Goal: Task Accomplishment & Management: Use online tool/utility

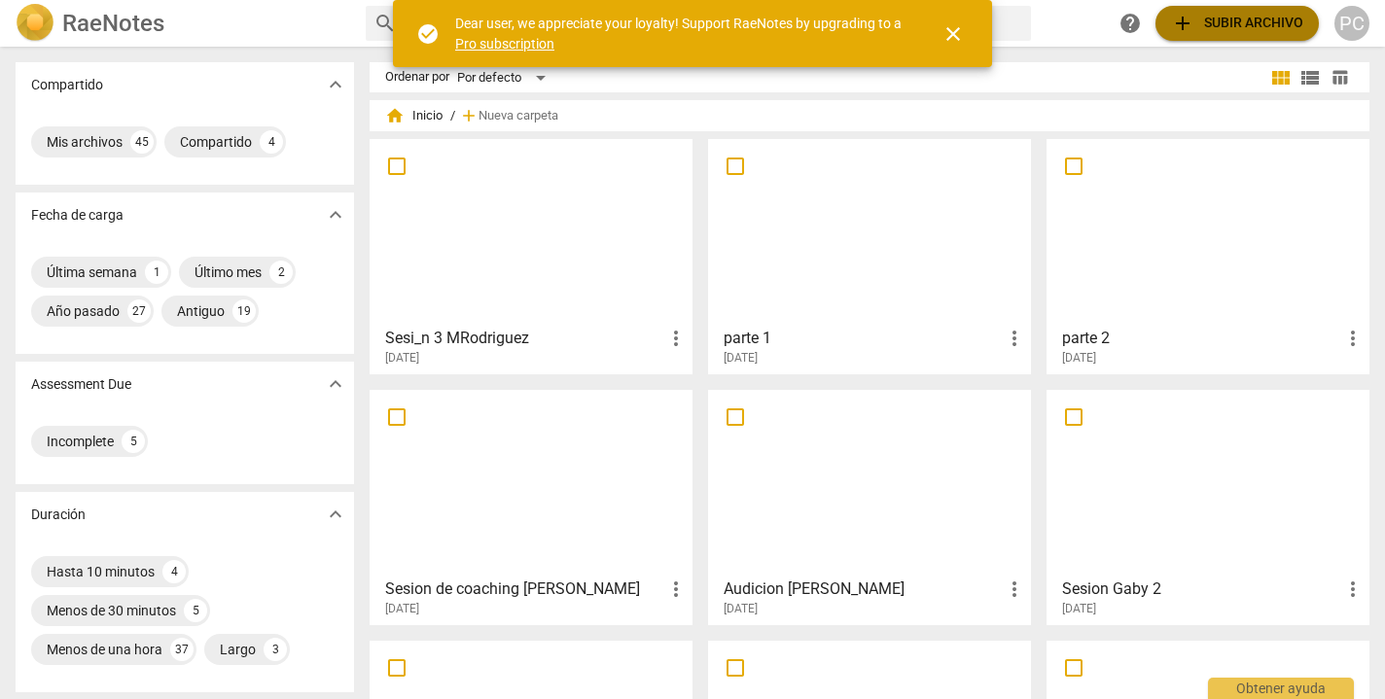
click at [1257, 26] on span "add Subir archivo" at bounding box center [1237, 23] width 132 height 23
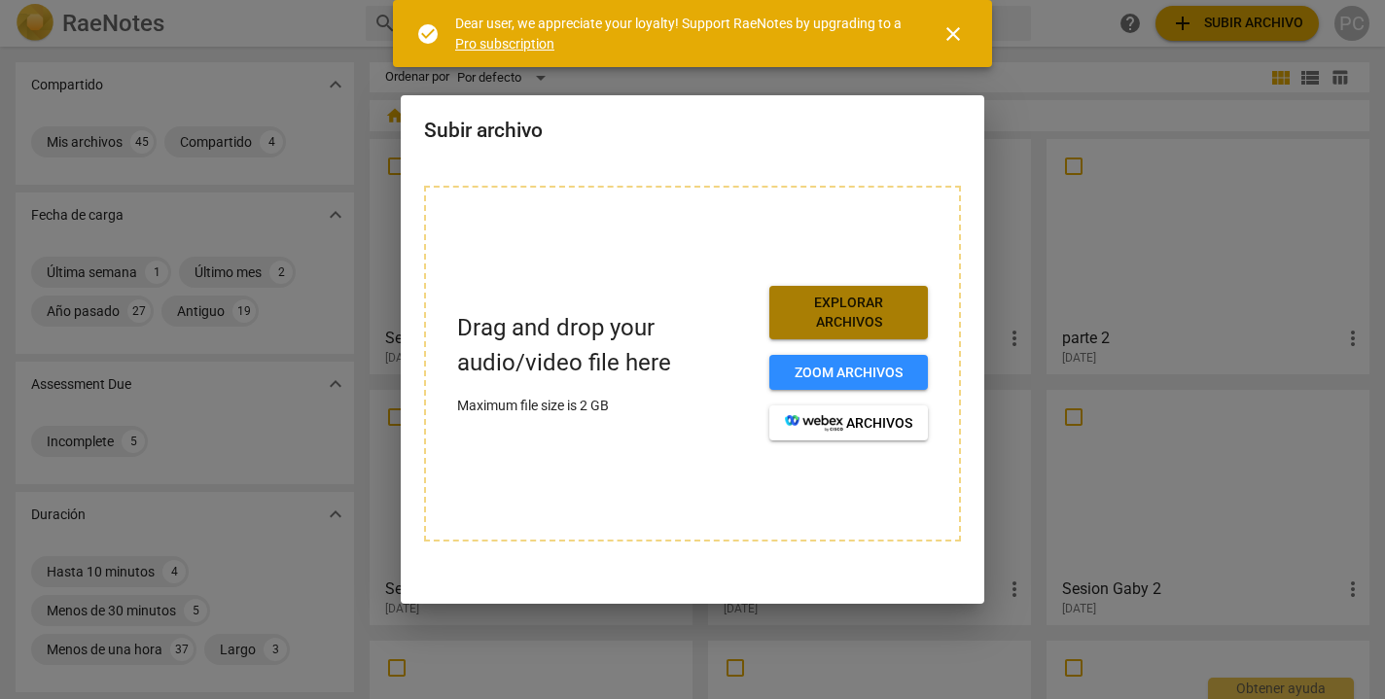
click at [880, 307] on span "Explorar archivos" at bounding box center [848, 313] width 127 height 38
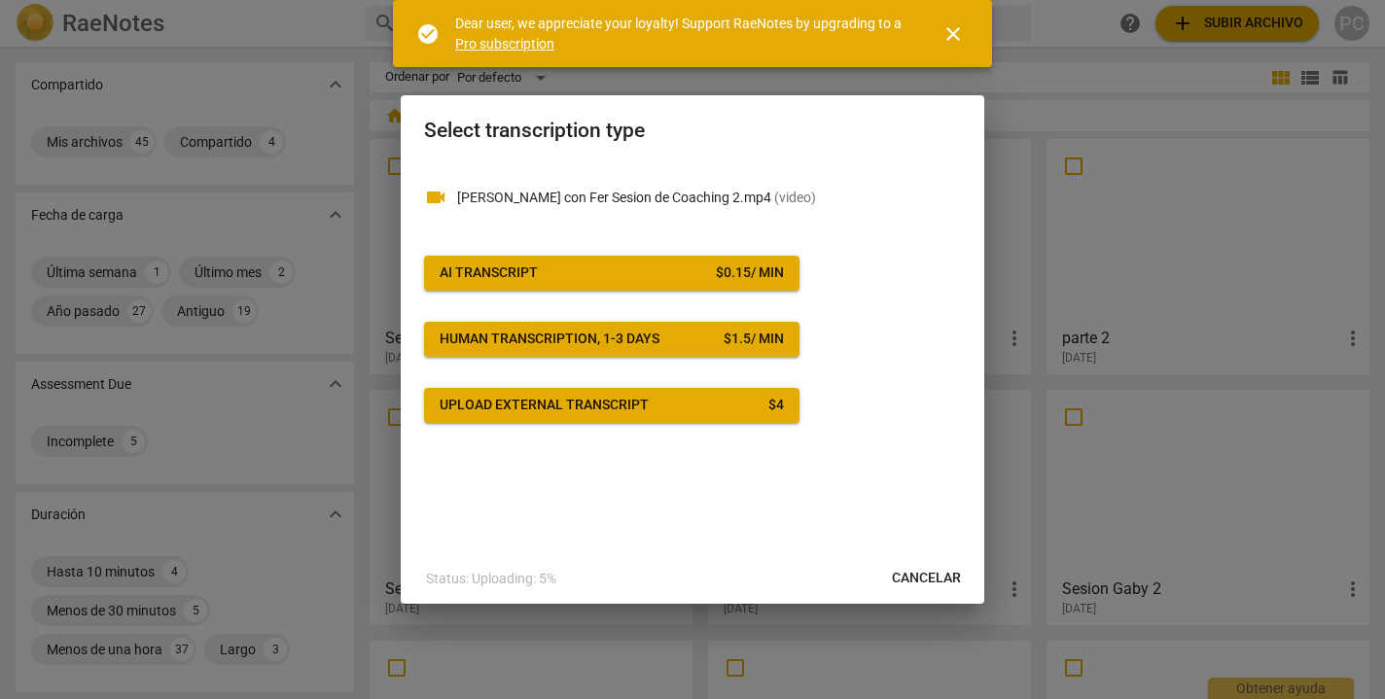
click at [781, 277] on div "$ 0.15 / min" at bounding box center [750, 273] width 68 height 19
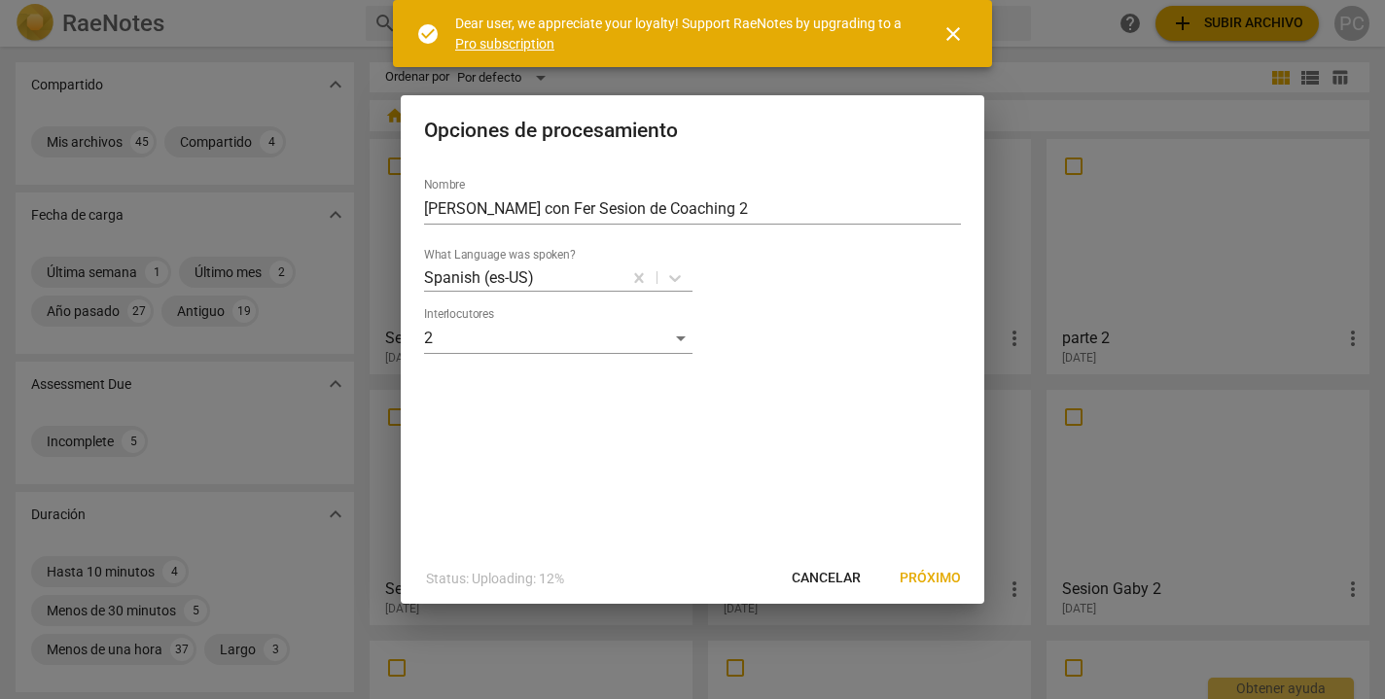
click at [930, 577] on span "Próximo" at bounding box center [930, 578] width 61 height 19
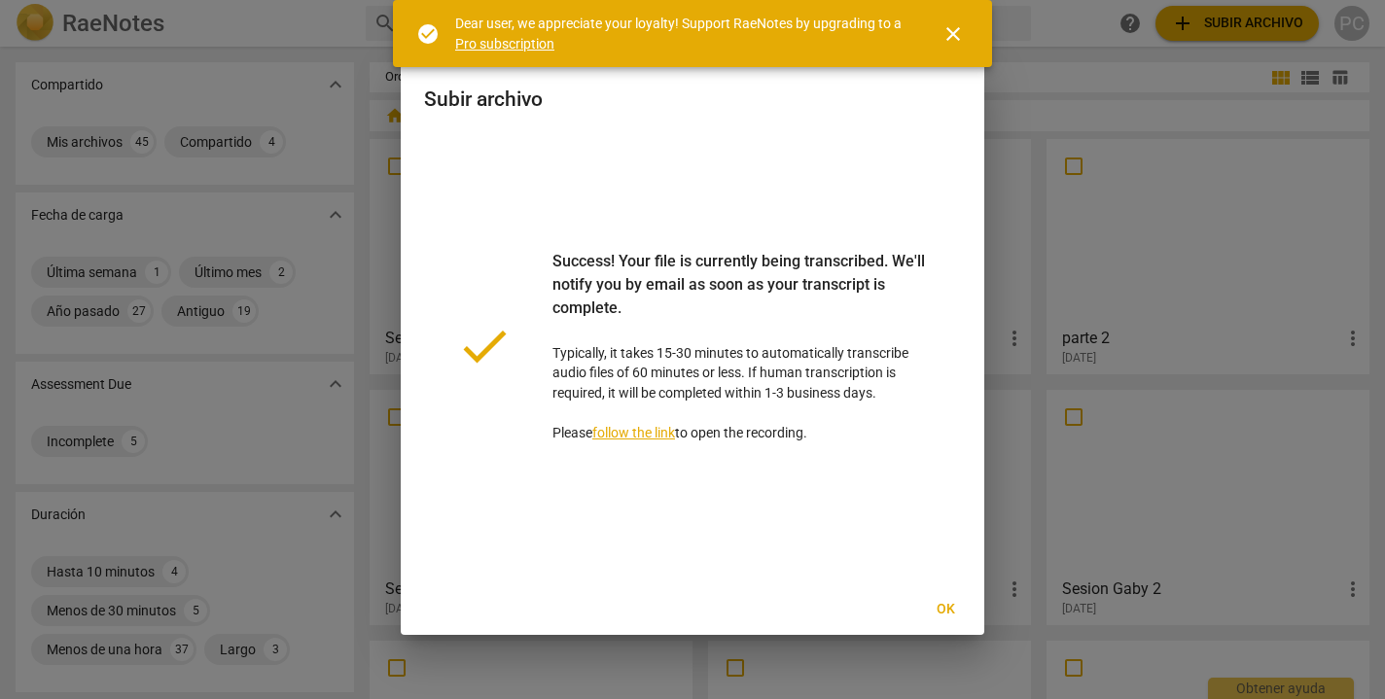
click at [958, 33] on span "close" at bounding box center [952, 33] width 23 height 23
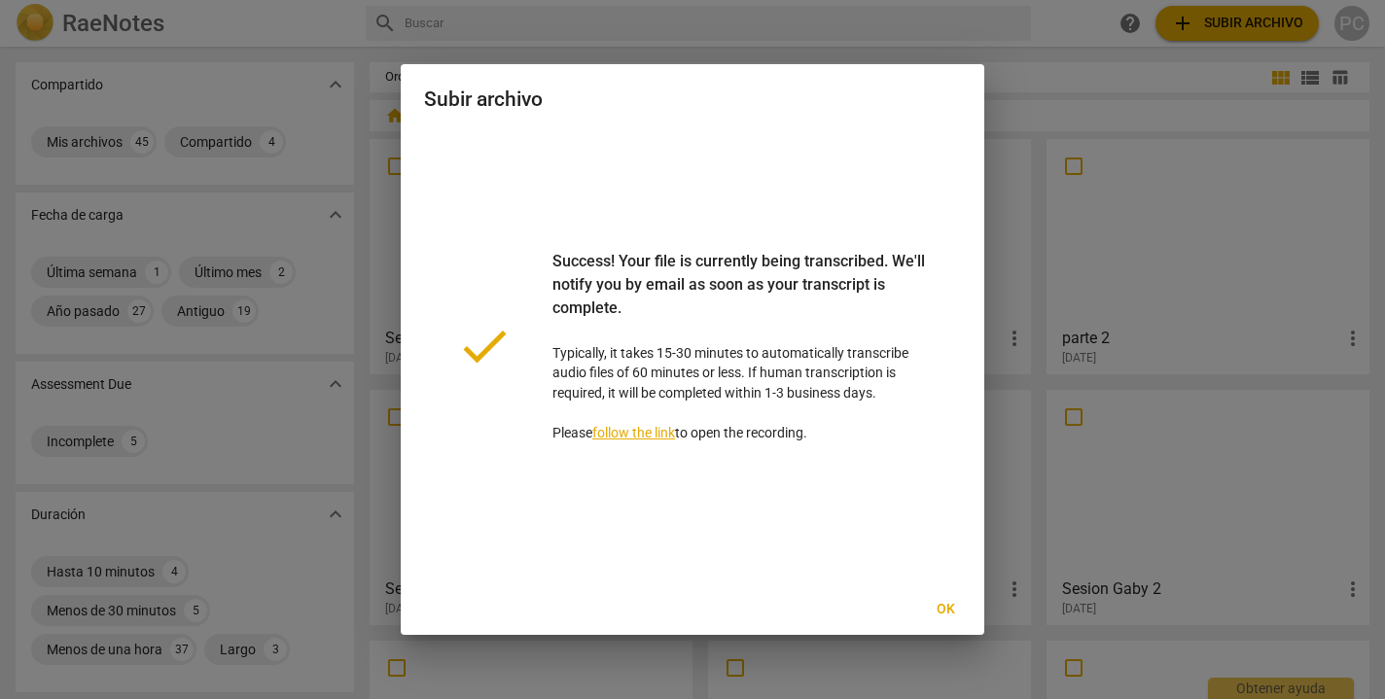
click at [946, 607] on span "Ok" at bounding box center [945, 609] width 31 height 19
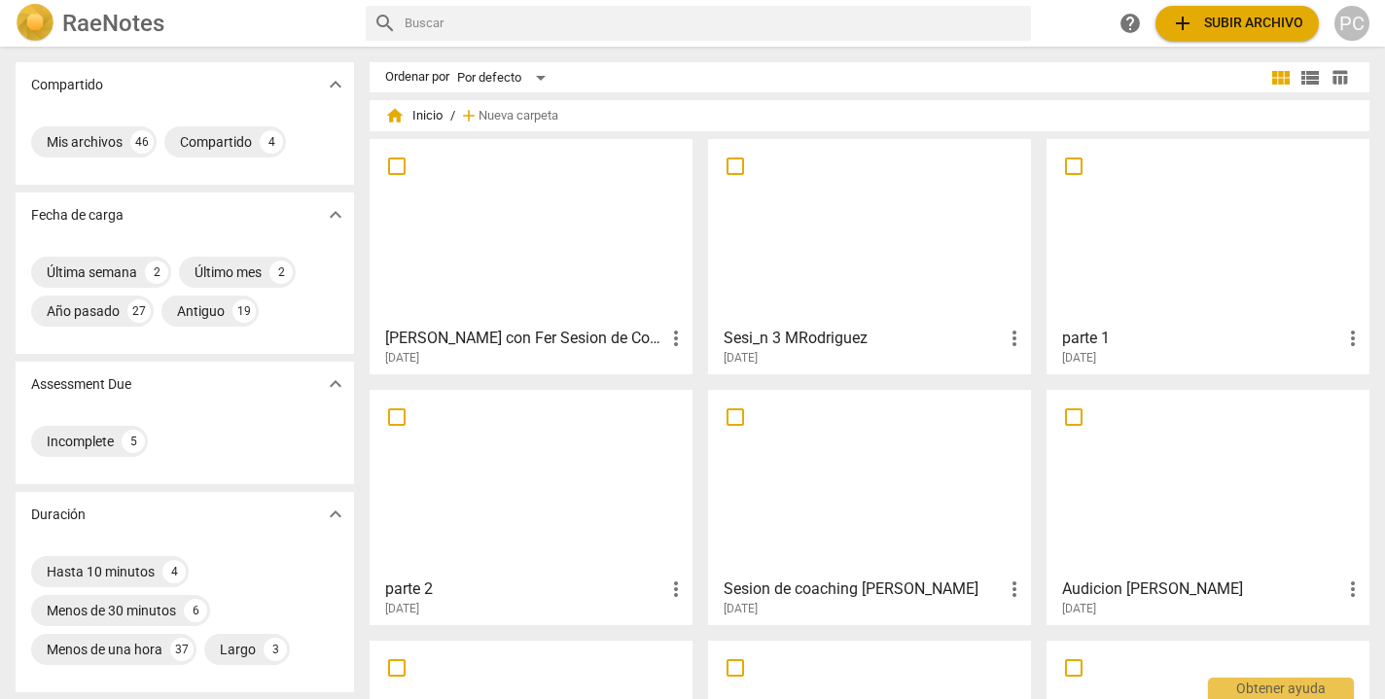
click at [626, 224] on div at bounding box center [530, 232] width 309 height 172
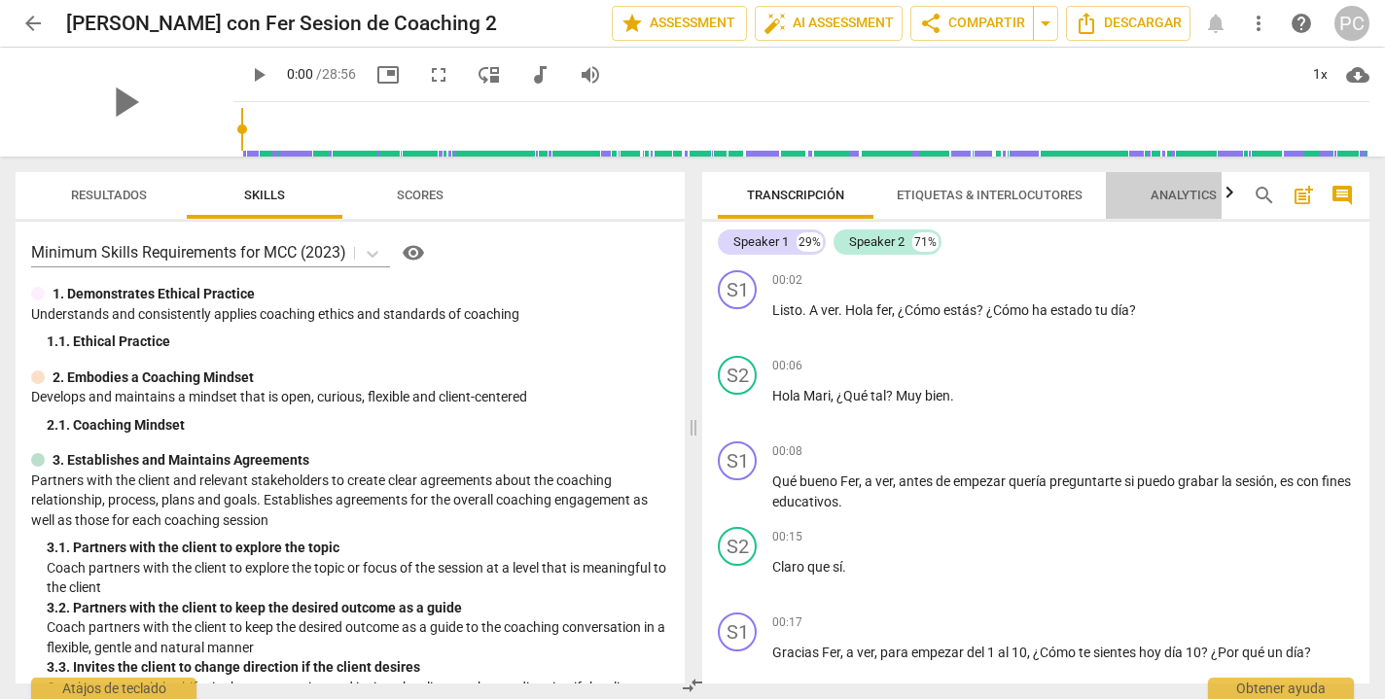
click at [1173, 188] on span "Analytics" at bounding box center [1184, 195] width 66 height 15
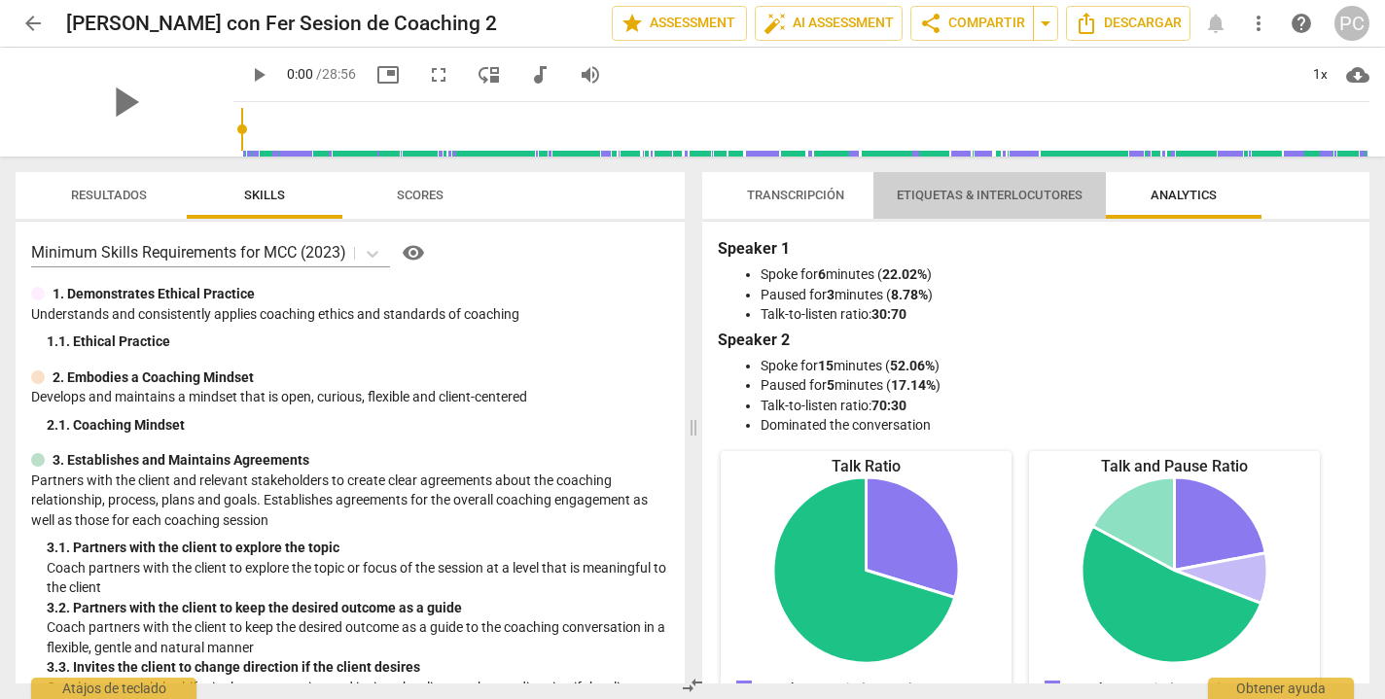
click at [1028, 186] on span "Etiquetas & Interlocutores" at bounding box center [989, 196] width 232 height 26
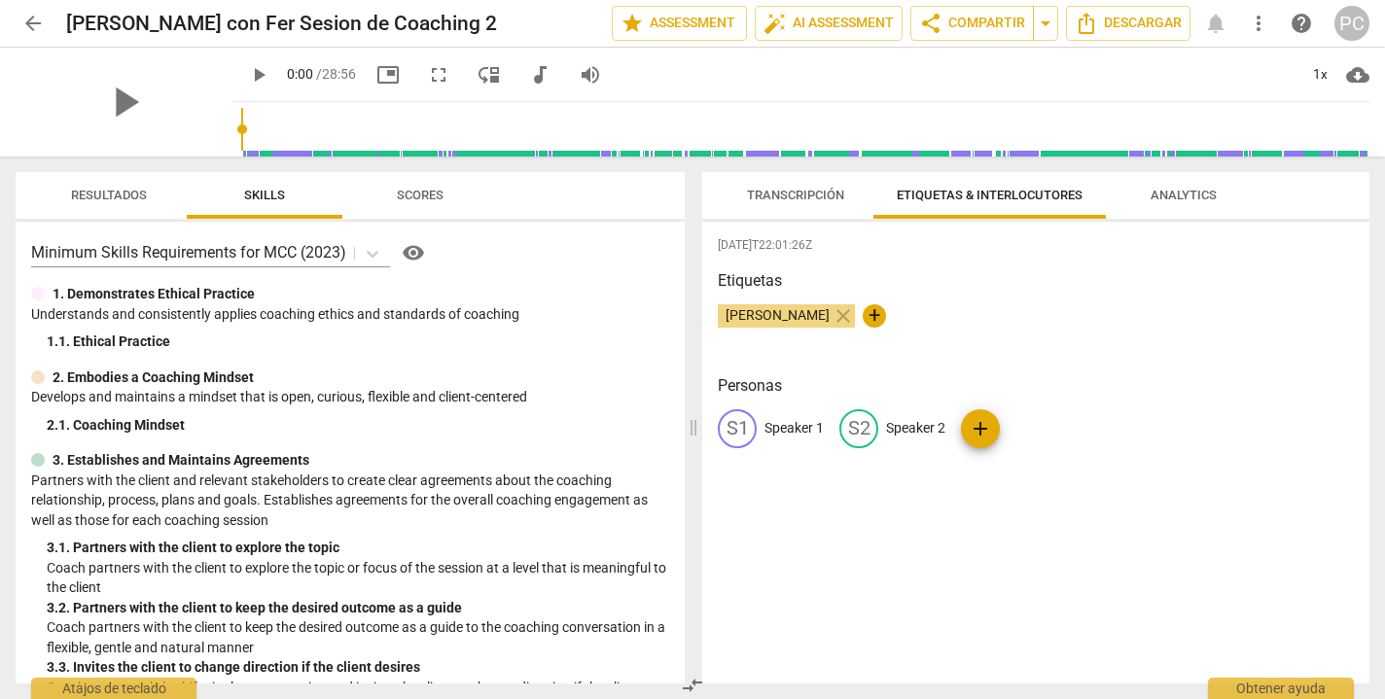
click at [811, 425] on p "Speaker 1" at bounding box center [793, 428] width 59 height 20
type input "[PERSON_NAME]"
click at [1031, 424] on p "Speaker 2" at bounding box center [1041, 428] width 59 height 20
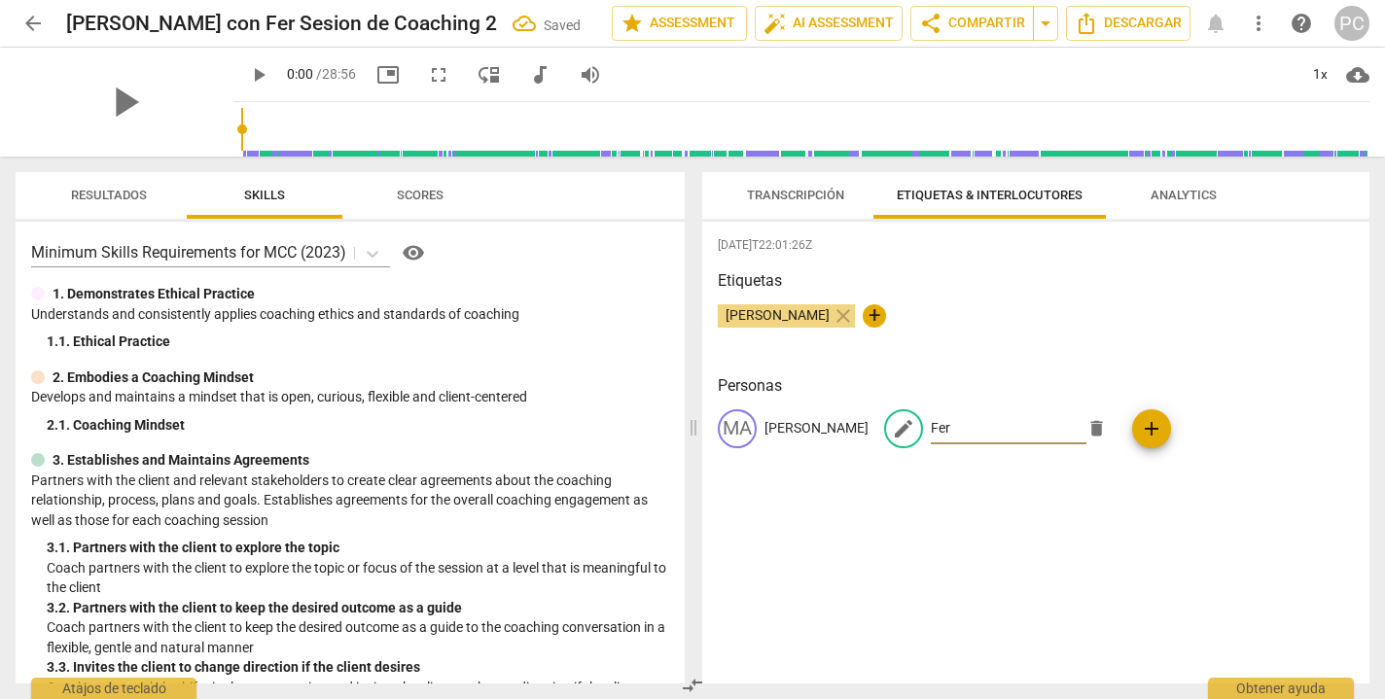
type input "Fer"
click at [1133, 351] on div "Etiquetas [PERSON_NAME] close +" at bounding box center [1036, 313] width 636 height 89
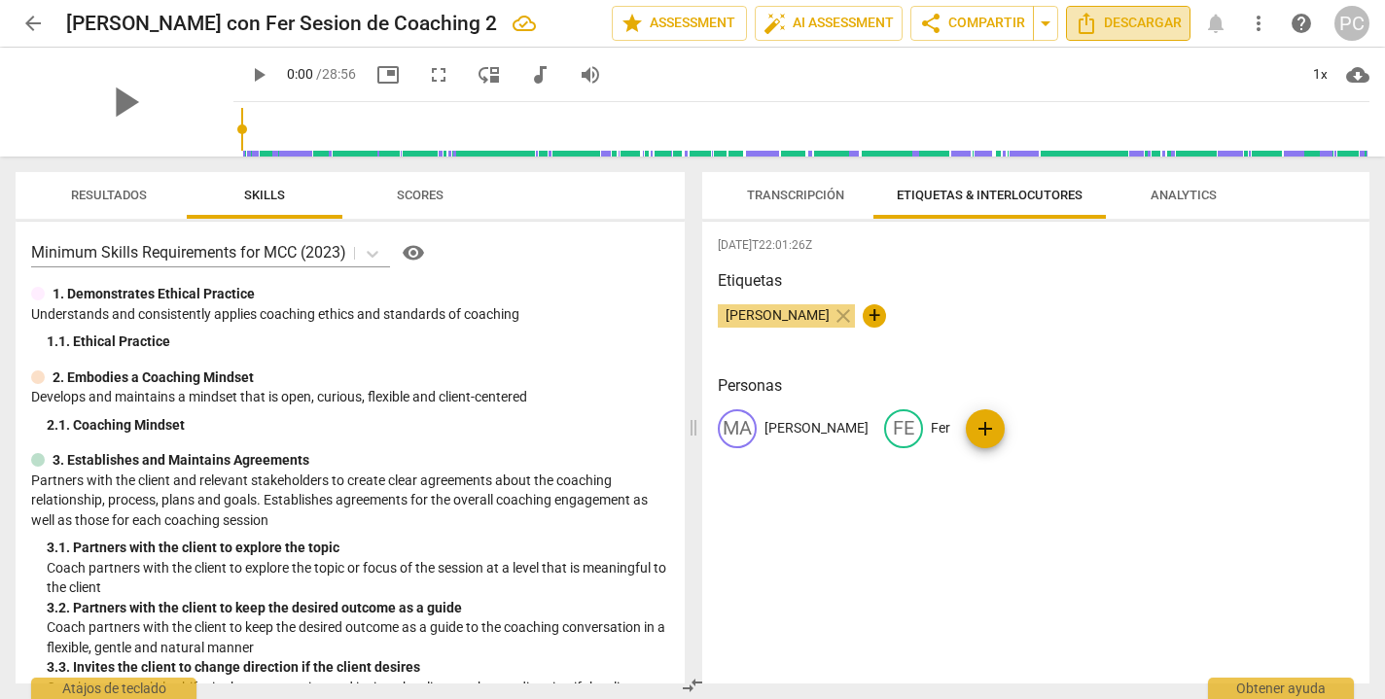
click at [1149, 24] on span "Descargar" at bounding box center [1128, 23] width 107 height 23
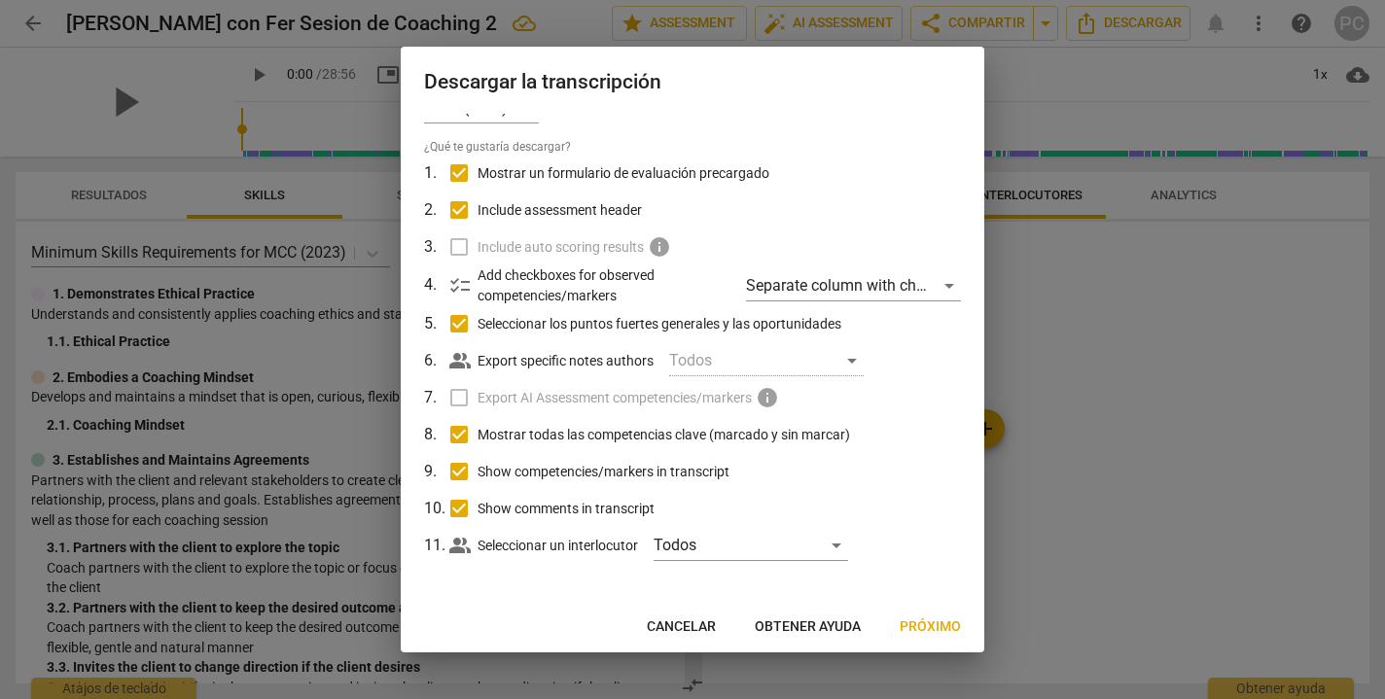
scroll to position [36, 0]
click at [914, 627] on span "Próximo" at bounding box center [930, 627] width 61 height 19
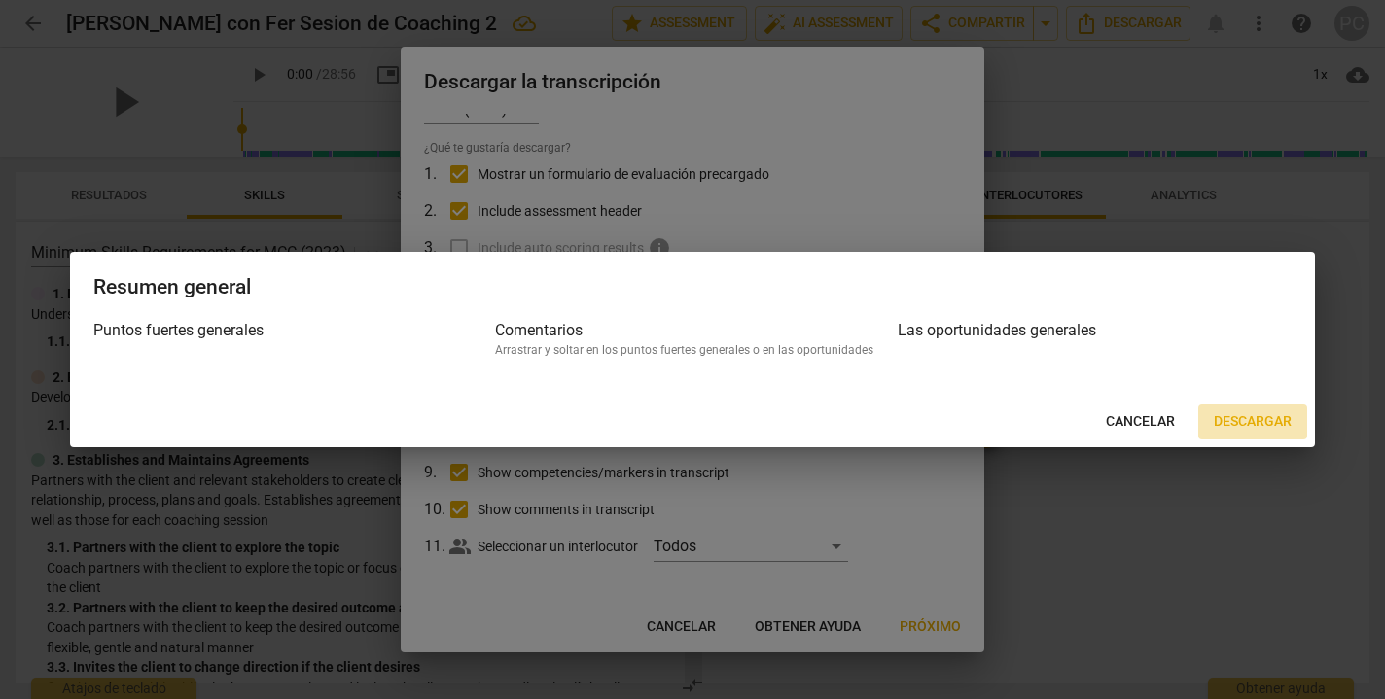
click at [1250, 417] on span "Descargar" at bounding box center [1253, 421] width 78 height 19
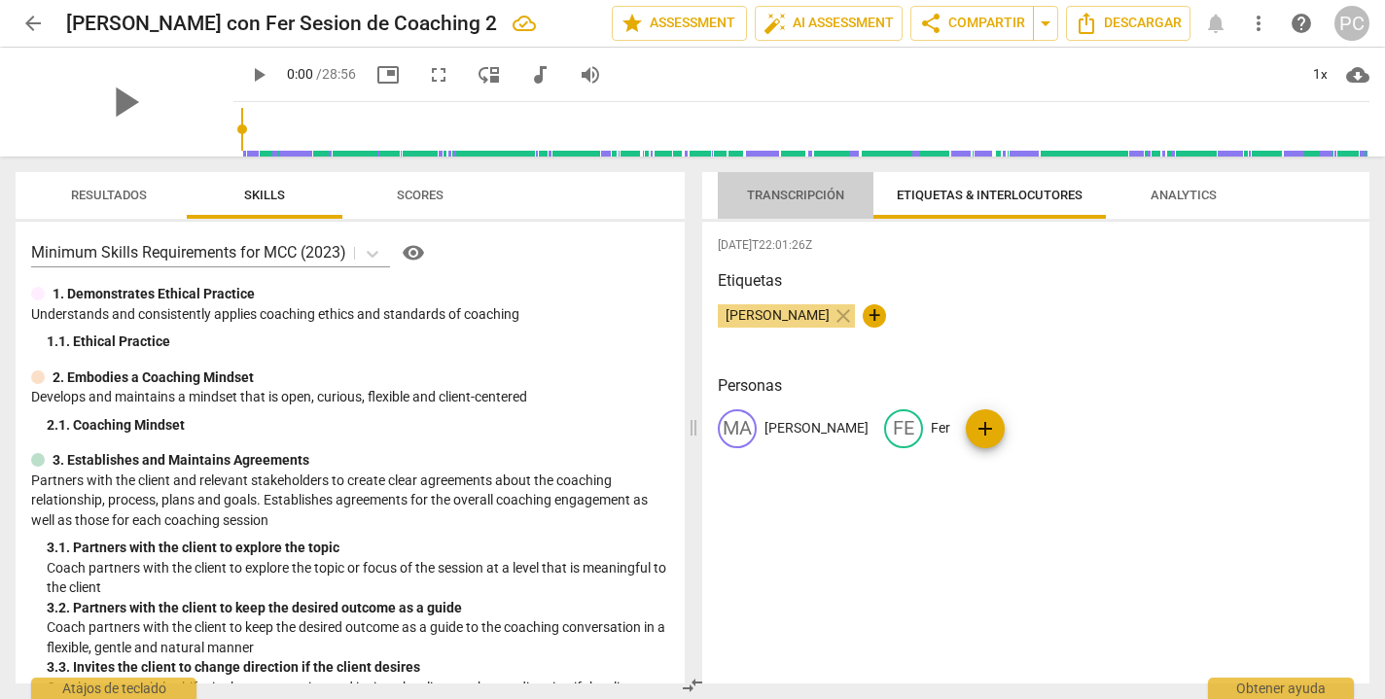
click at [806, 197] on span "Transcripción" at bounding box center [795, 195] width 97 height 15
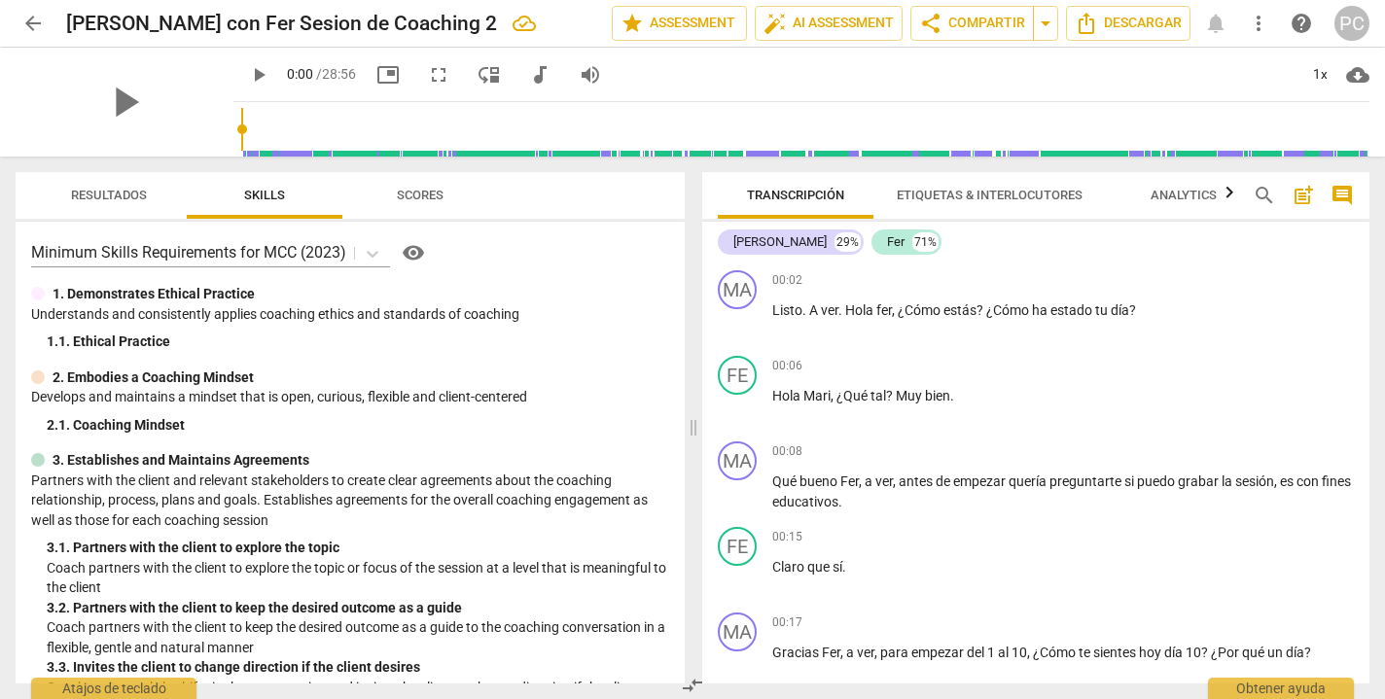
click at [1166, 208] on button "Analytics" at bounding box center [1184, 195] width 156 height 47
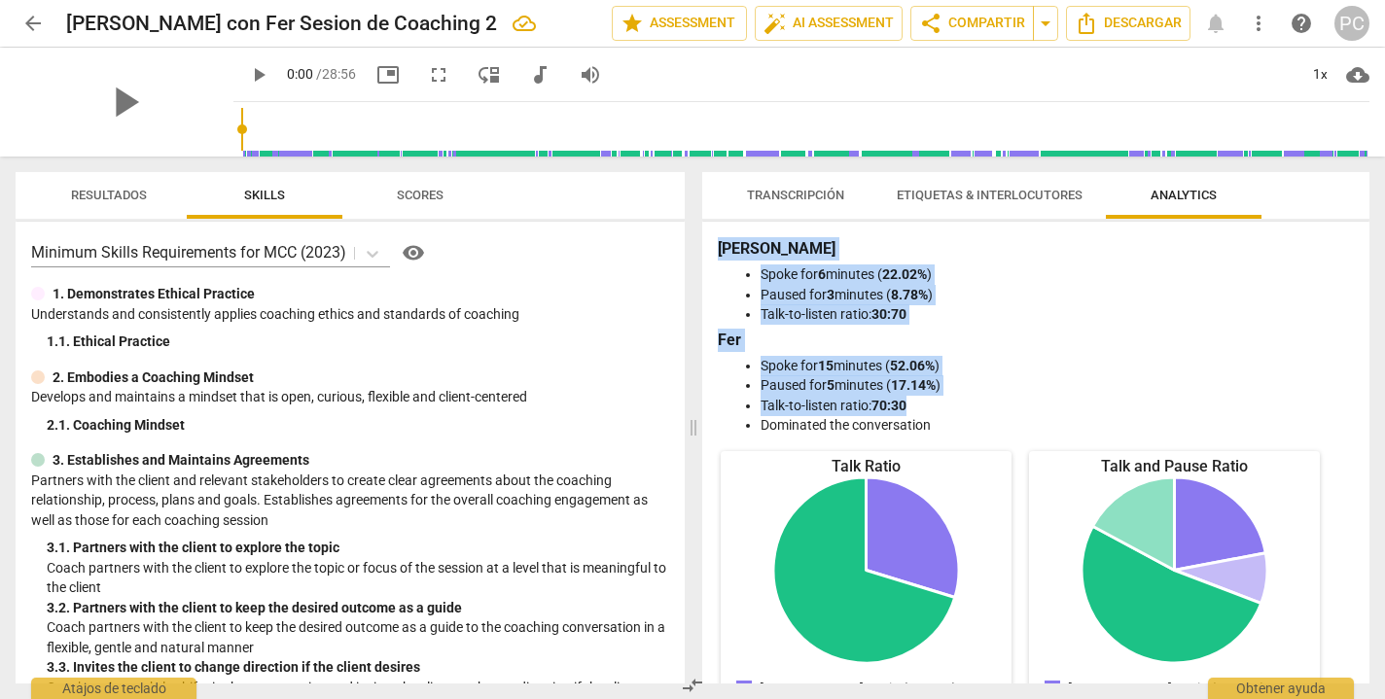
drag, startPoint x: 721, startPoint y: 245, endPoint x: 932, endPoint y: 404, distance: 263.9
click at [932, 404] on div "[PERSON_NAME] for 6 minutes ( 22.02% ) Paused for 3 minutes ( 8.78% ) Talk-to-l…" at bounding box center [1036, 336] width 636 height 198
copy div "[PERSON_NAME] for 6 minutes ( 22.02% ) Paused for 3 minutes ( 8.78% ) Talk-to-l…"
